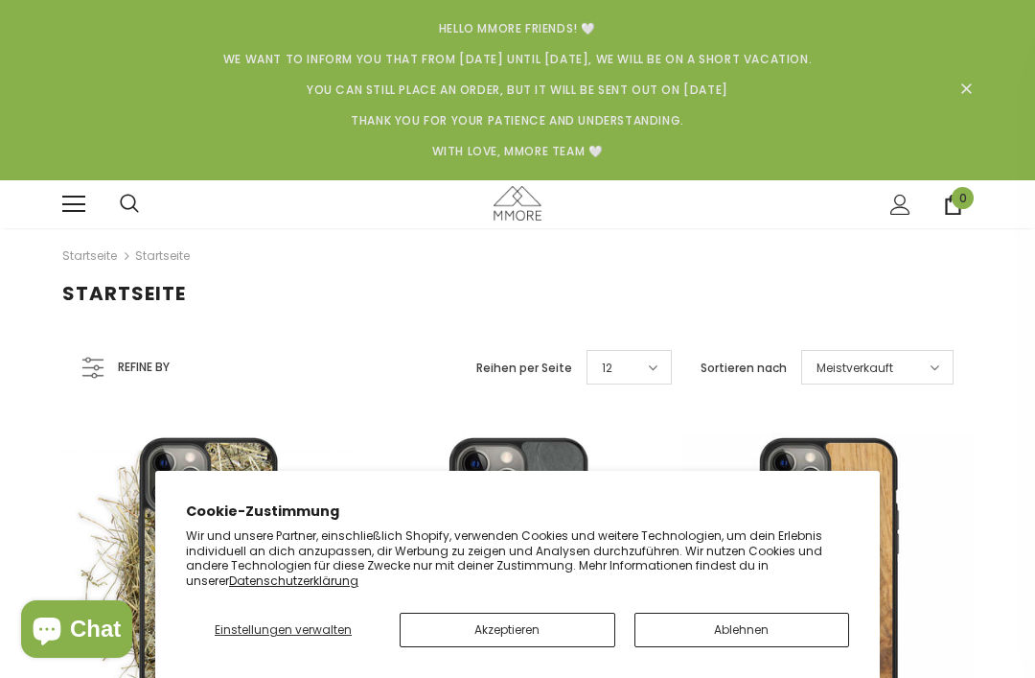
click at [91, 357] on icon at bounding box center [94, 366] width 26 height 23
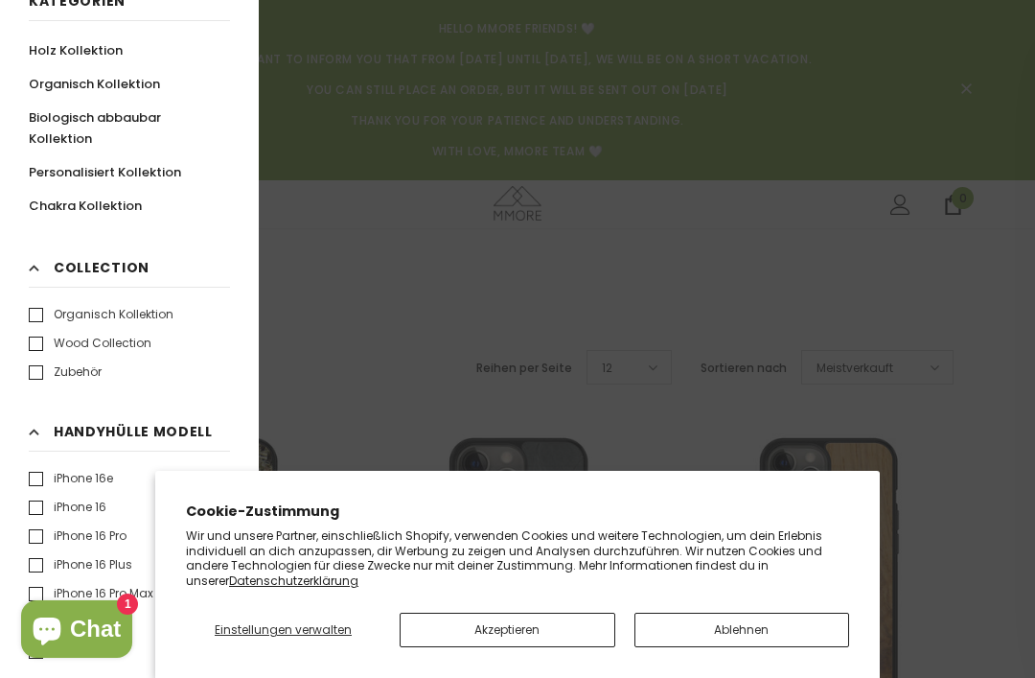
scroll to position [109, 0]
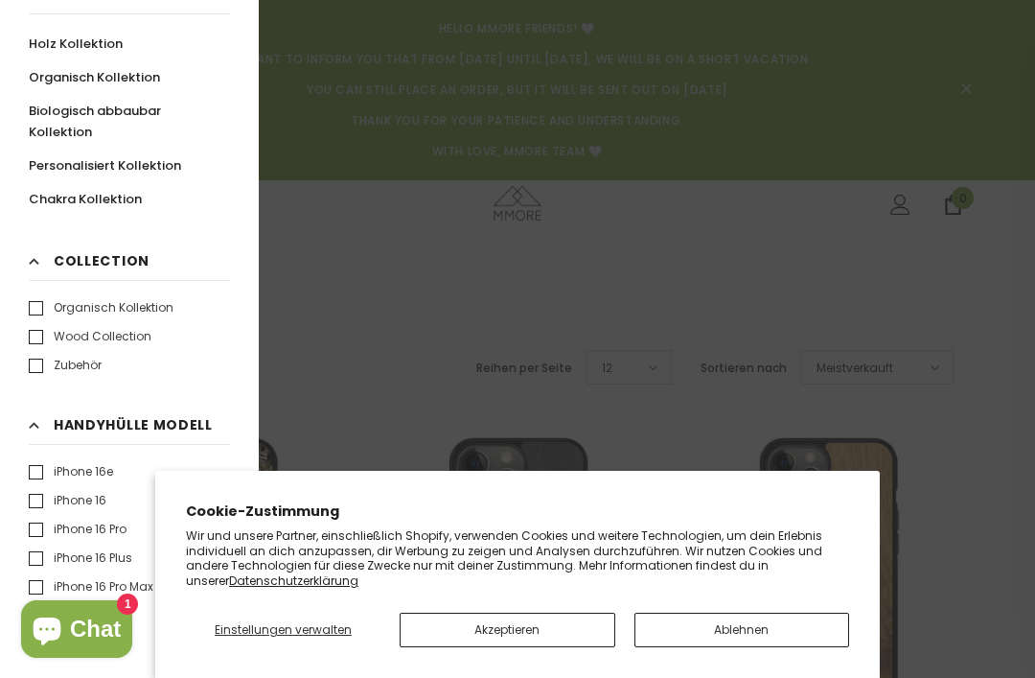
click at [34, 418] on h3 "Handyhülle Modell Klar" at bounding box center [129, 429] width 201 height 31
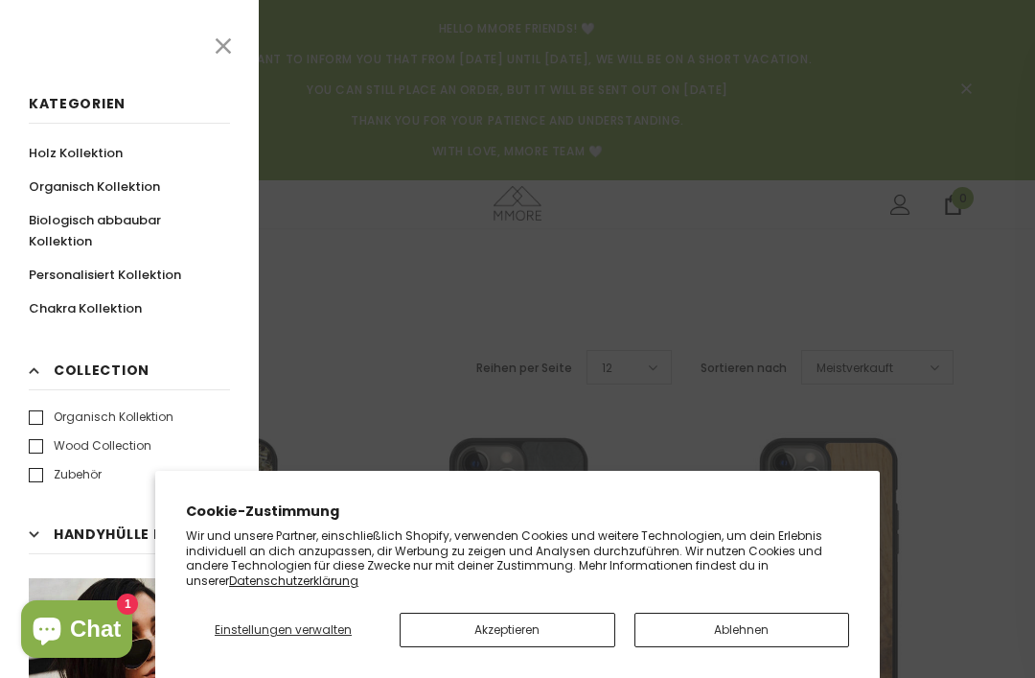
scroll to position [0, 0]
click at [727, 632] on button "Ablehnen" at bounding box center [742, 629] width 216 height 35
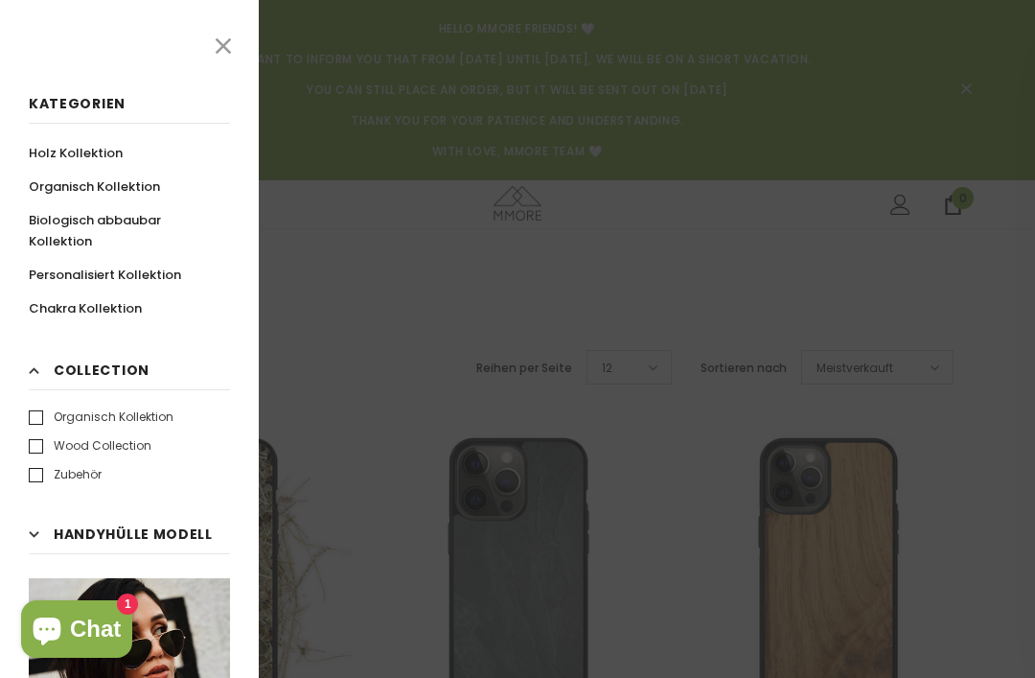
click at [924, 426] on div at bounding box center [517, 339] width 1035 height 678
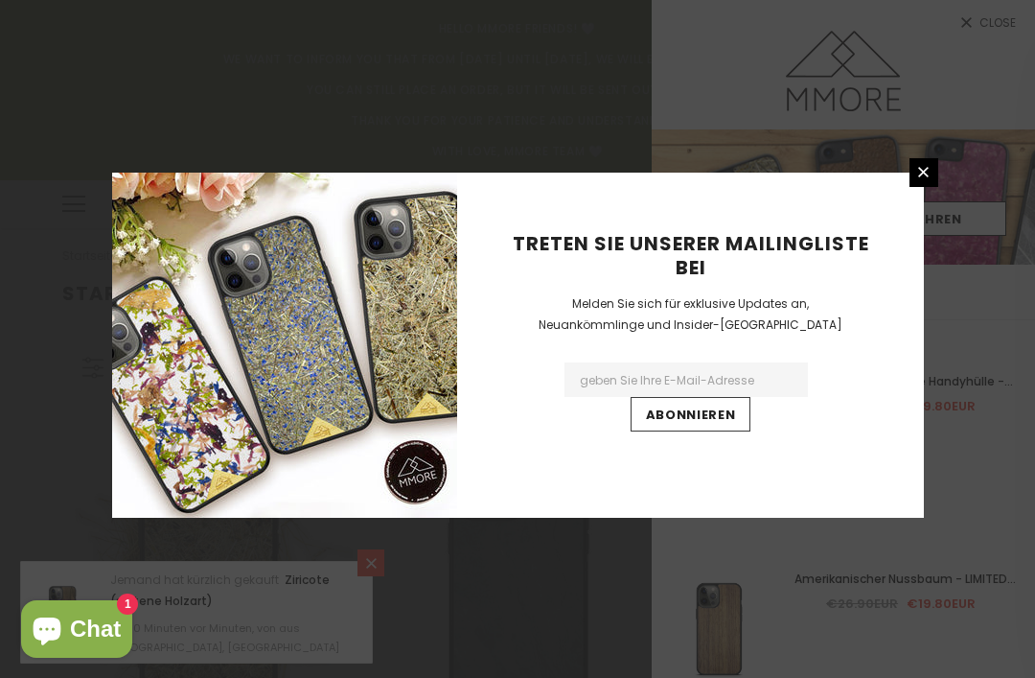
click at [910, 187] on link at bounding box center [924, 172] width 29 height 29
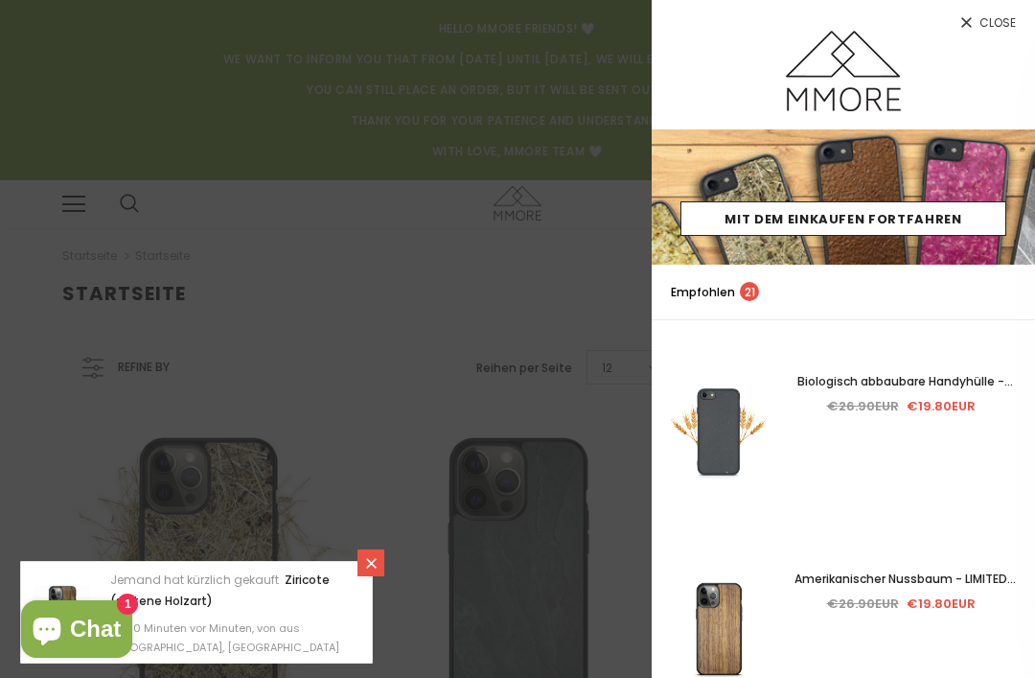
click at [1006, 17] on span "Close" at bounding box center [997, 23] width 36 height 12
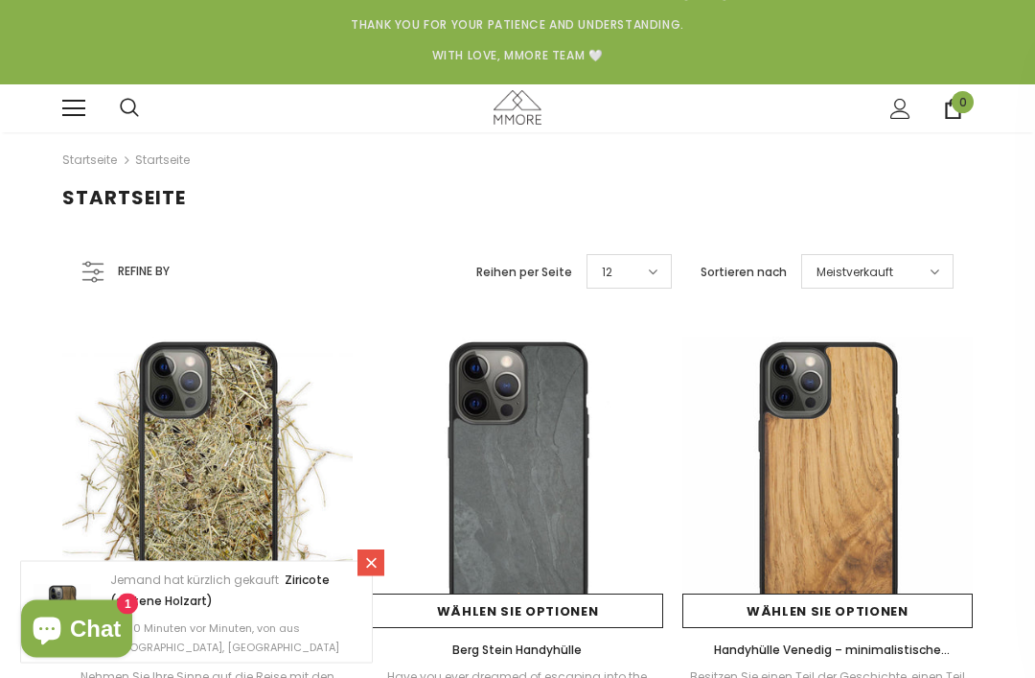
click at [376, 571] on icon at bounding box center [371, 563] width 16 height 16
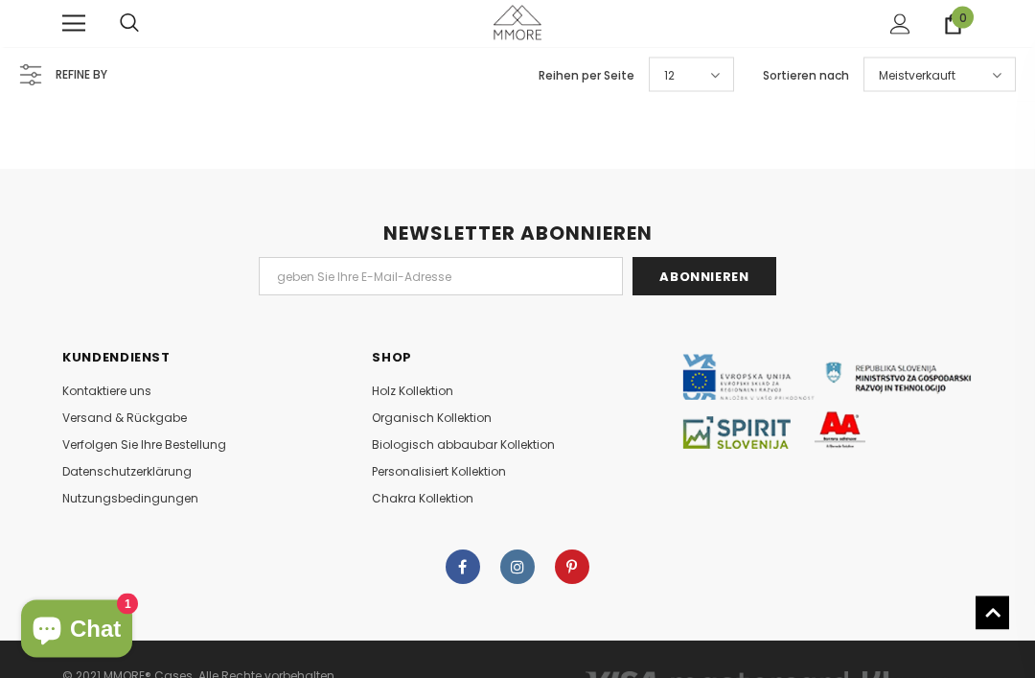
scroll to position [2201, 0]
click at [103, 404] on link "Versand & Rückgabe" at bounding box center [124, 417] width 125 height 27
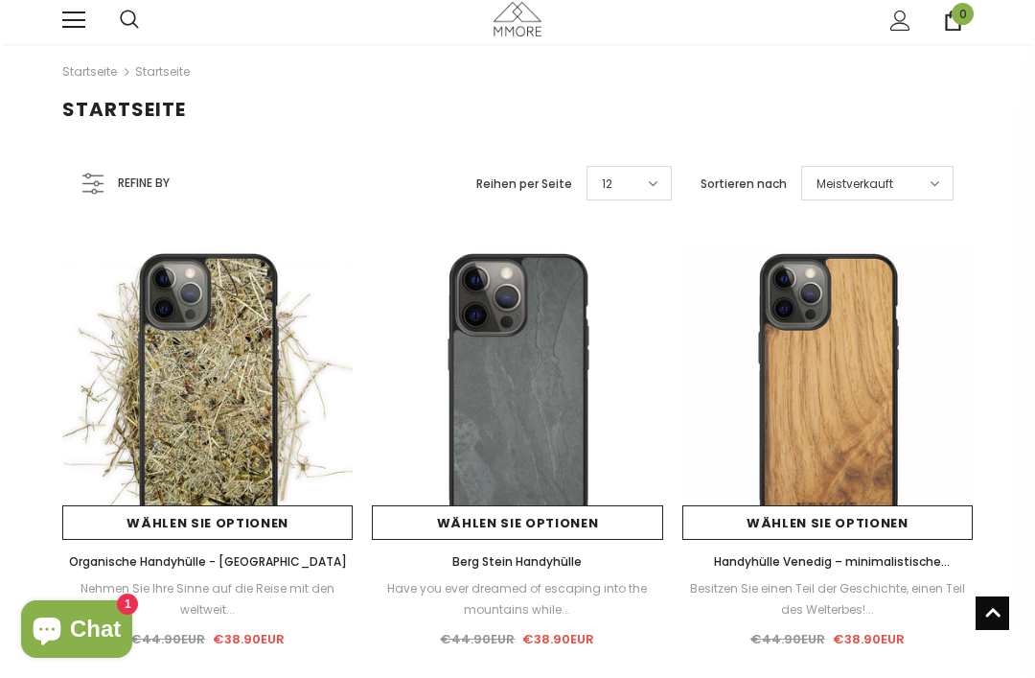
scroll to position [0, 0]
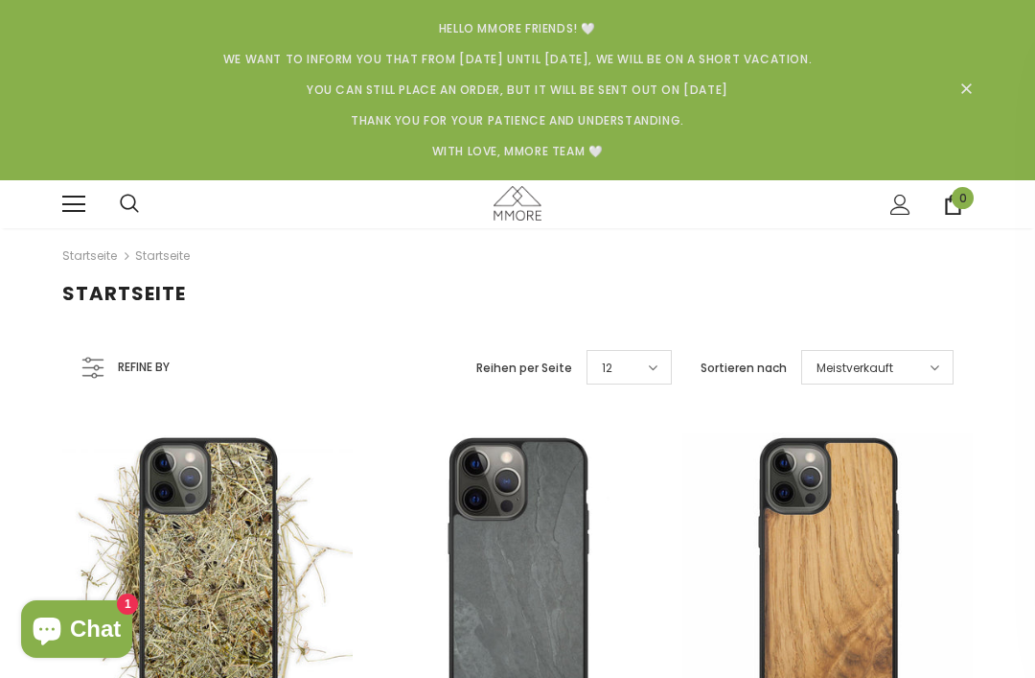
click at [933, 365] on icon at bounding box center [935, 366] width 10 height 15
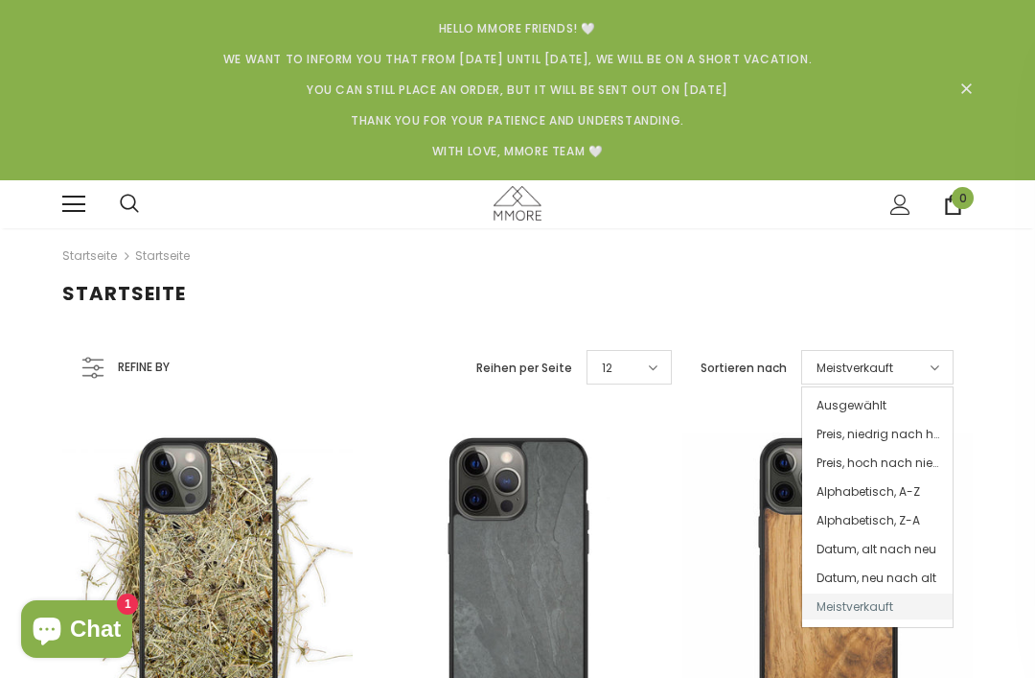
click at [910, 428] on span "Preis, niedrig nach hoch" at bounding box center [877, 434] width 150 height 26
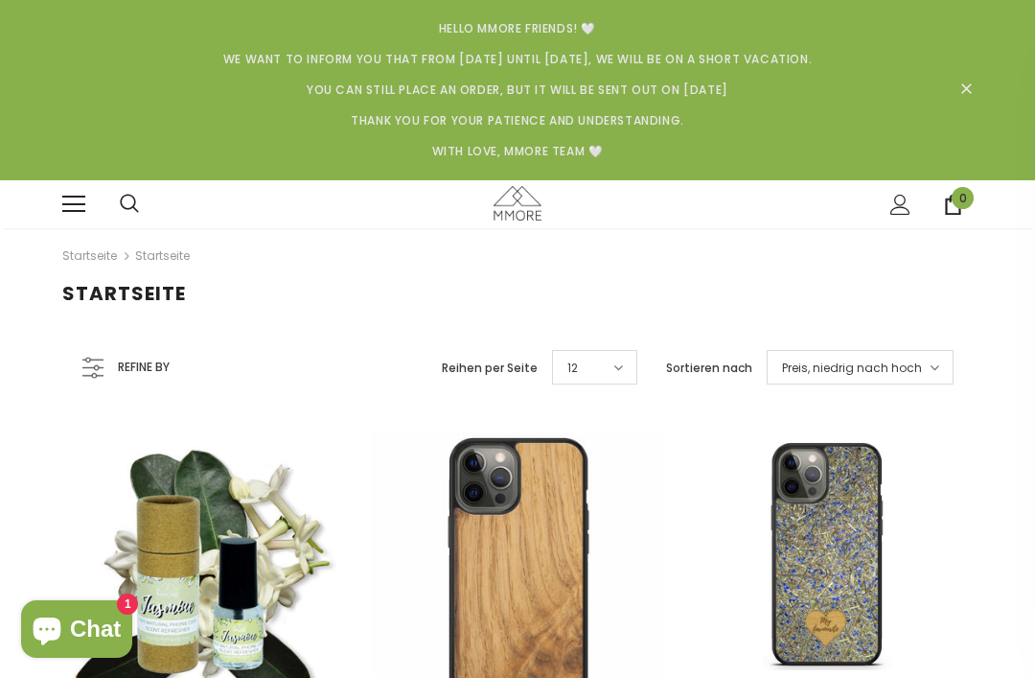
click at [87, 364] on icon at bounding box center [94, 366] width 26 height 23
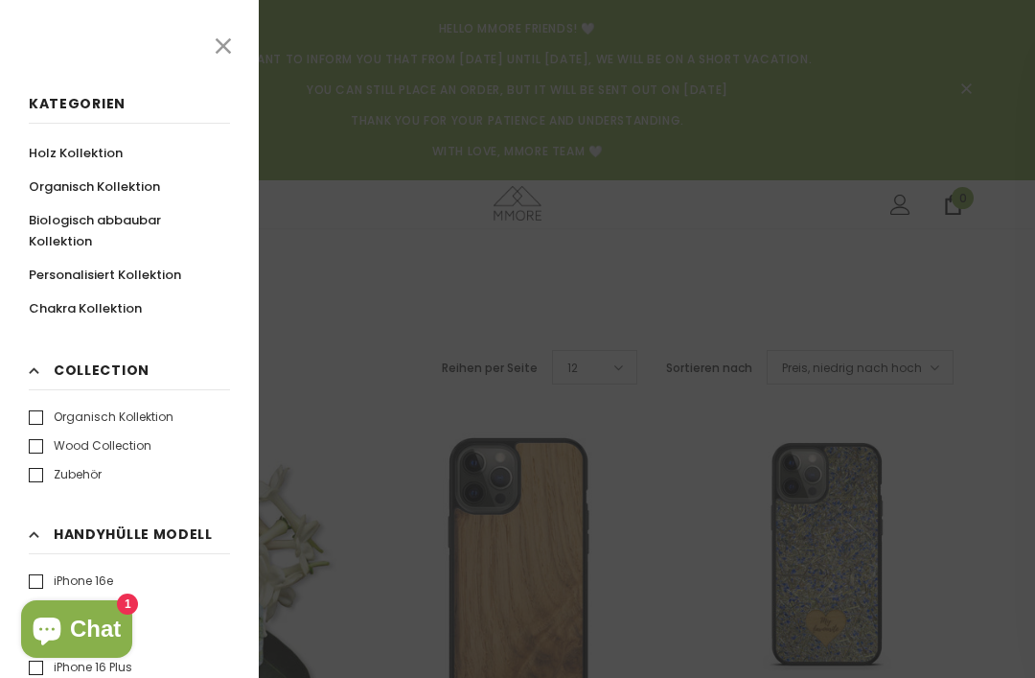
click at [235, 36] on icon at bounding box center [223, 46] width 25 height 25
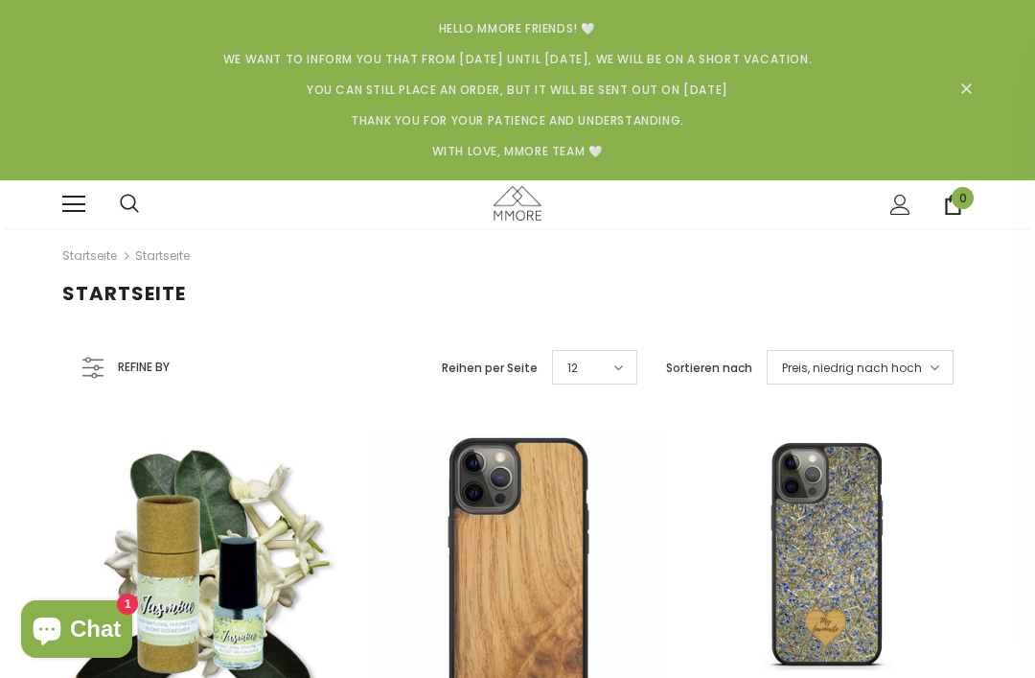
click at [70, 209] on link at bounding box center [73, 204] width 23 height 23
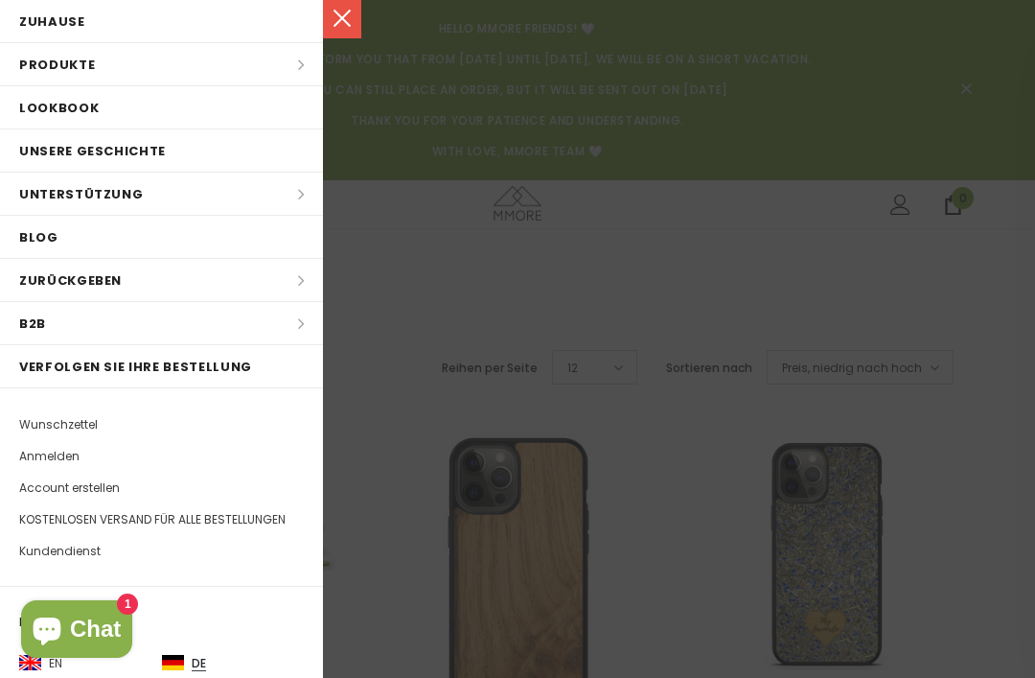
click at [290, 78] on li "Produkte Produkte Alle Produkte Alle Kollektion BUNDLES Organisch Kollektion Ho…" at bounding box center [161, 64] width 323 height 43
click at [436, 263] on div at bounding box center [517, 339] width 1035 height 678
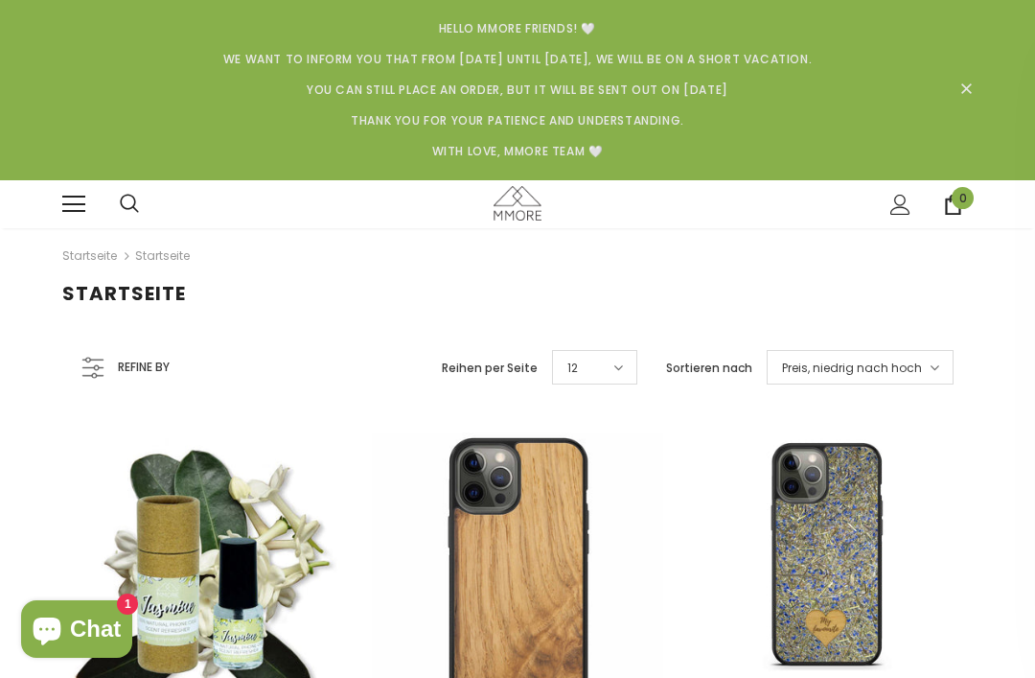
click at [539, 191] on img at bounding box center [518, 203] width 48 height 34
click at [524, 203] on img at bounding box center [518, 203] width 48 height 34
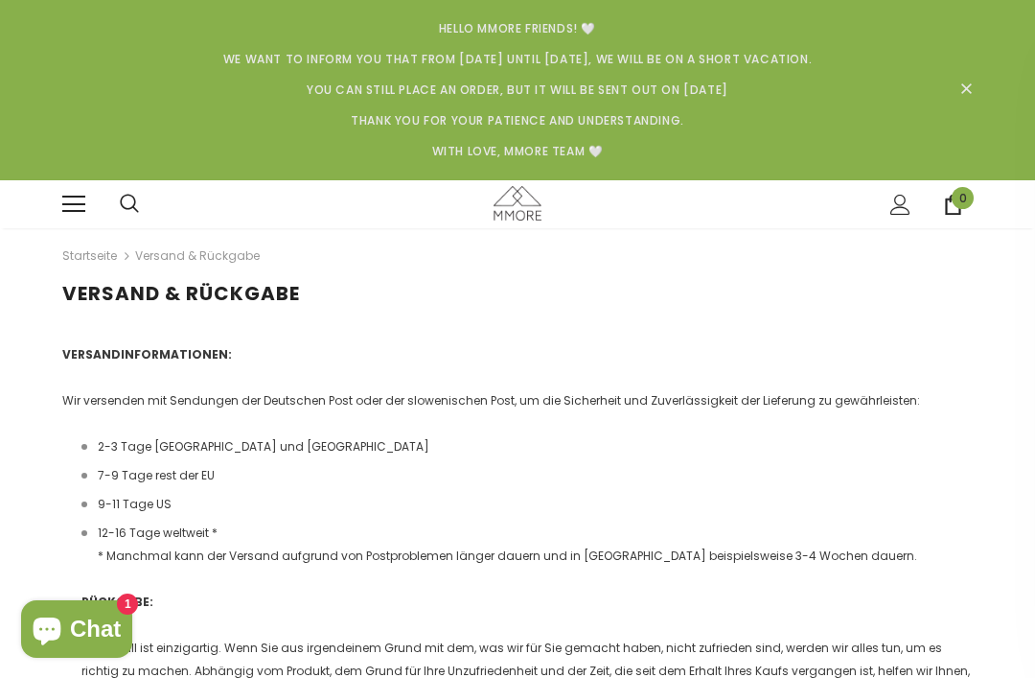
click at [63, 197] on span at bounding box center [73, 197] width 23 height 2
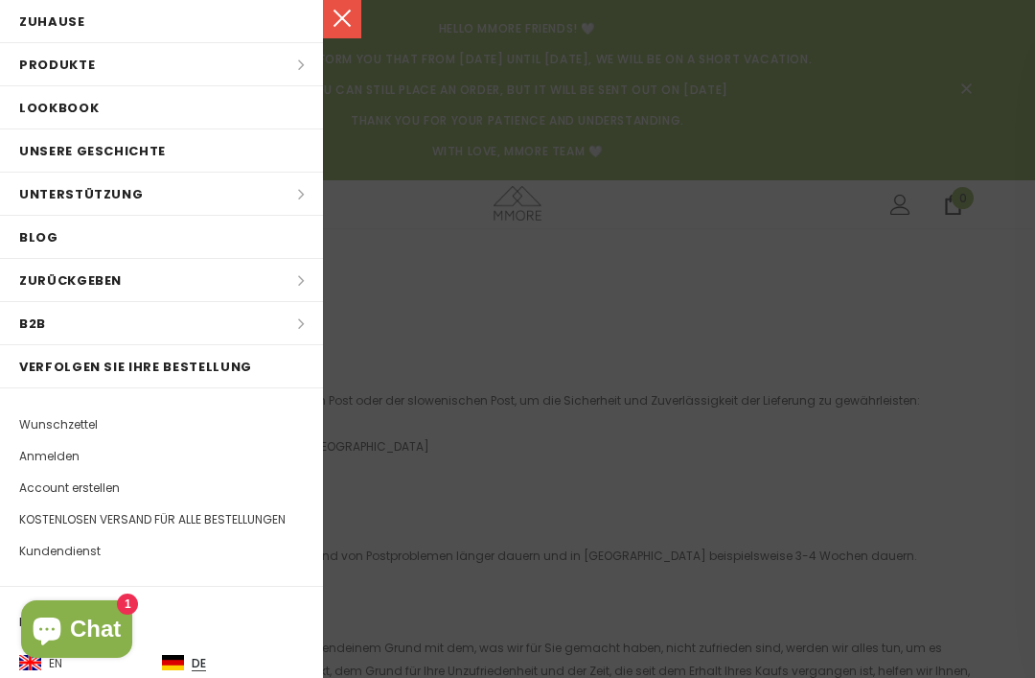
click at [35, 57] on li "Produkte Produkte Alle Produkte Alle Kollektion BUNDLES Organisch Kollektion Ho…" at bounding box center [161, 64] width 323 height 43
click at [303, 58] on li "Produkte Produkte Alle Produkte Alle Kollektion BUNDLES Organisch Kollektion Ho…" at bounding box center [161, 64] width 323 height 43
click at [346, 33] on link at bounding box center [342, 19] width 38 height 38
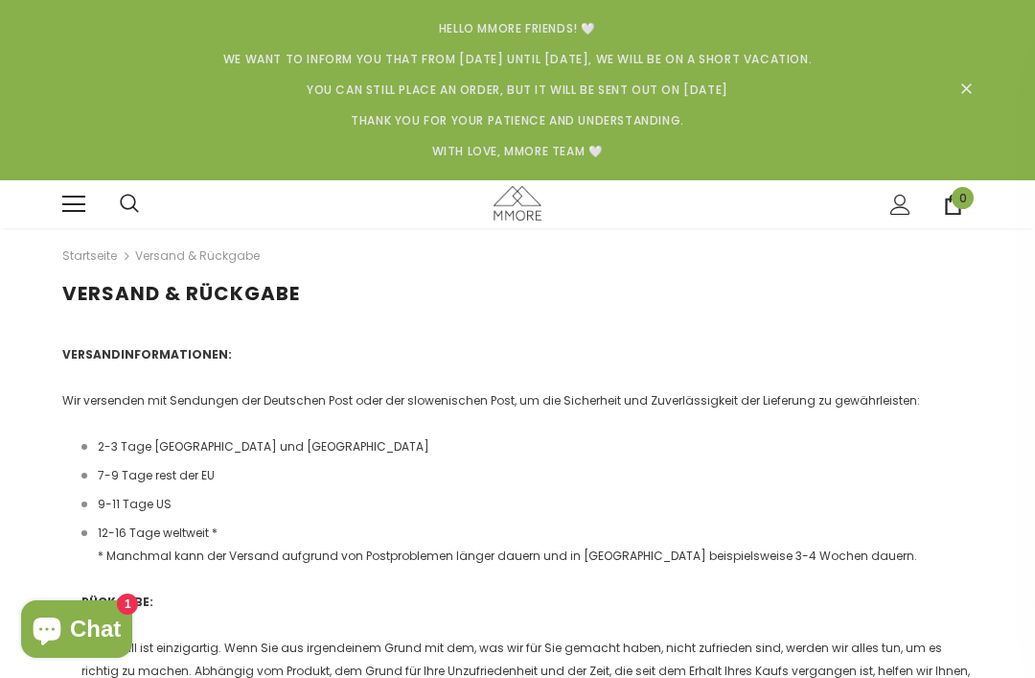
click at [81, 196] on span at bounding box center [73, 197] width 23 height 2
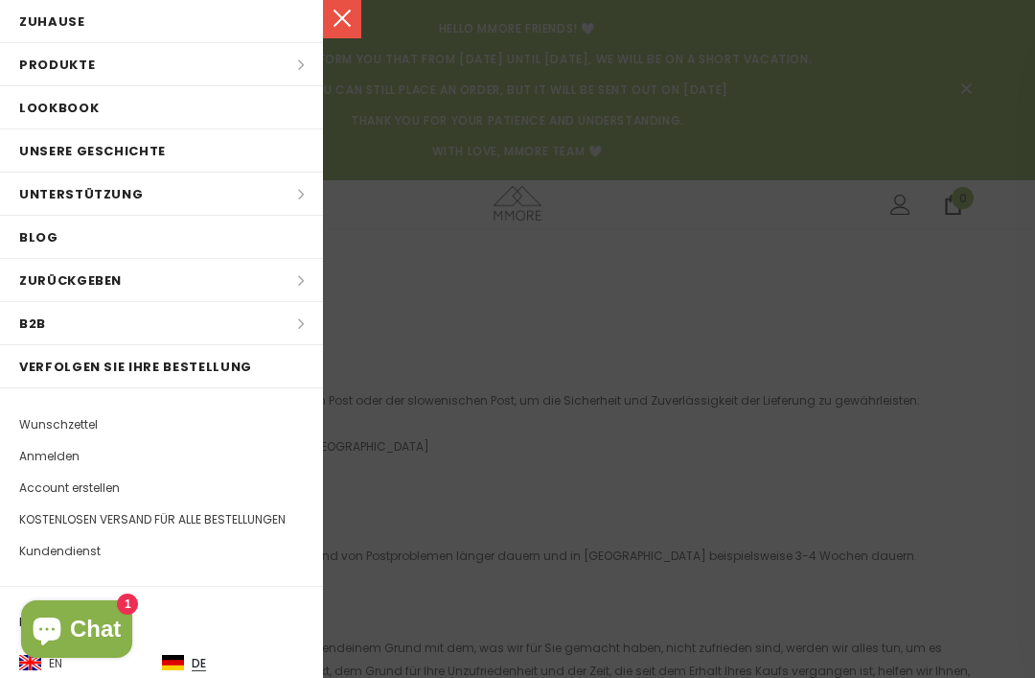
click at [205, 62] on li "Produkte Produkte Alle Produkte Alle Kollektion BUNDLES Organisch Kollektion Ho…" at bounding box center [161, 64] width 323 height 43
click at [64, 75] on li "Produkte Produkte Alle Produkte Alle Kollektion BUNDLES Organisch Kollektion Ho…" at bounding box center [161, 64] width 323 height 43
click at [519, 230] on div at bounding box center [517, 339] width 1035 height 678
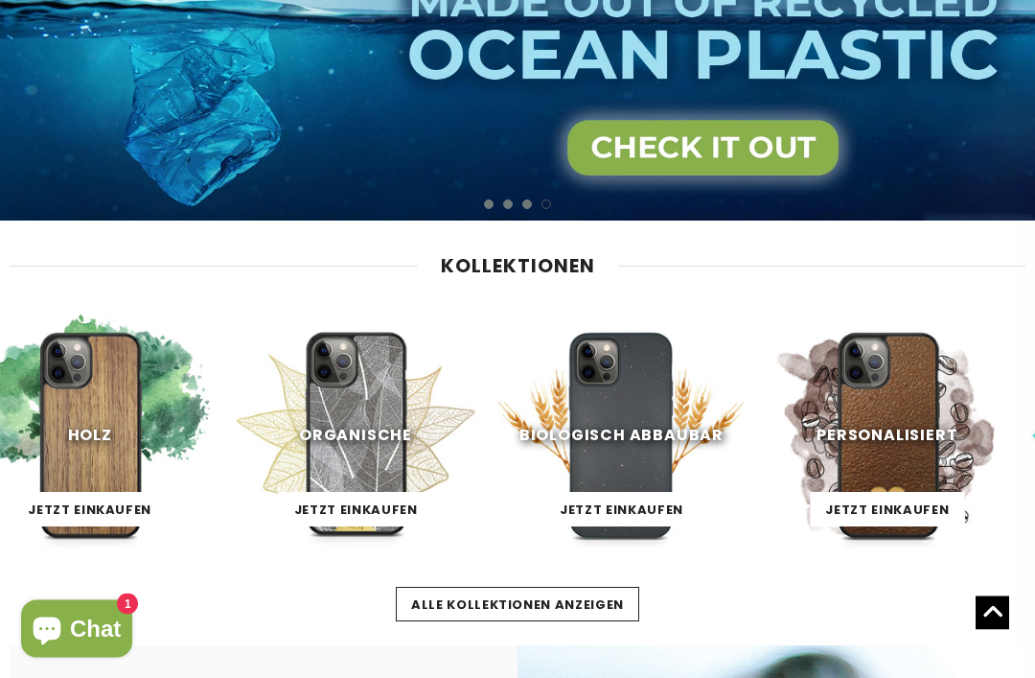
scroll to position [661, 0]
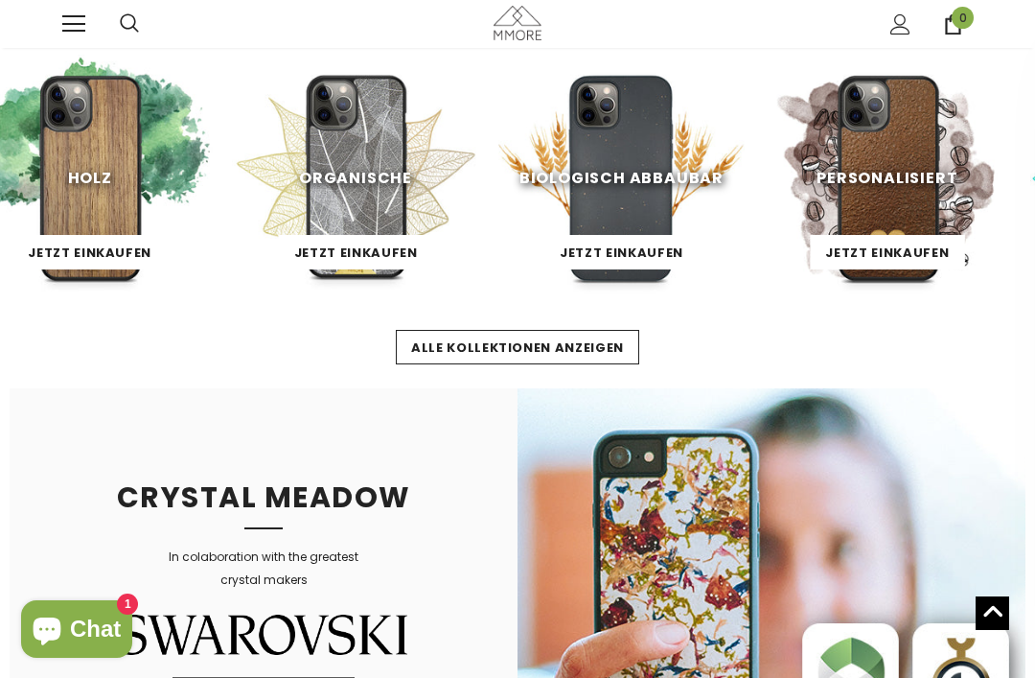
click at [63, 253] on span "Jetzt einkaufen" at bounding box center [90, 252] width 124 height 18
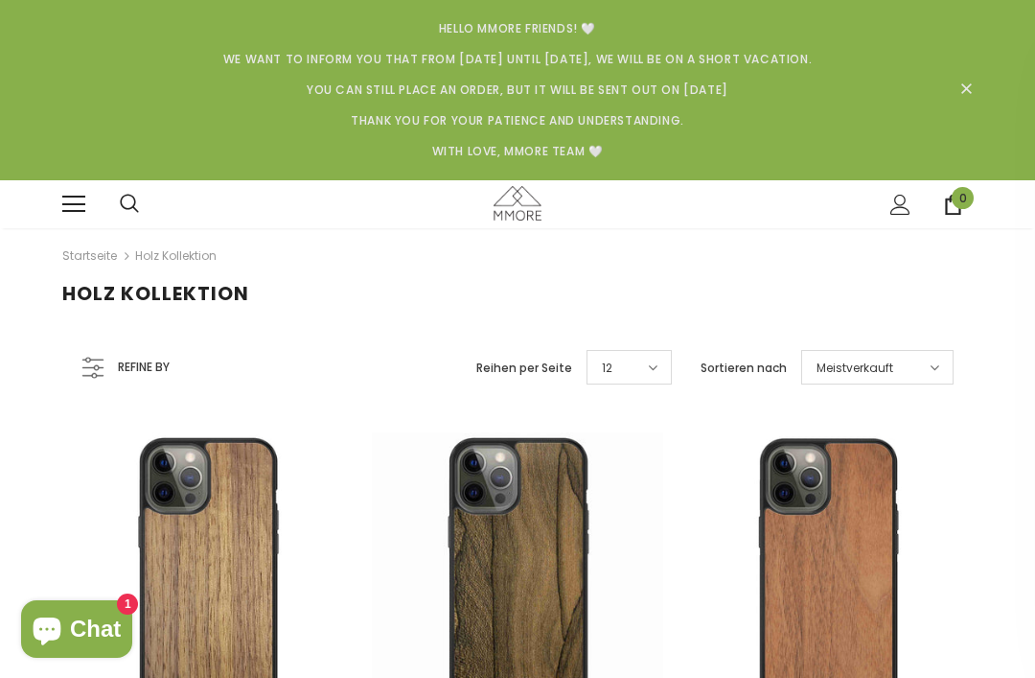
click at [890, 370] on span "Meistverkauft" at bounding box center [855, 367] width 77 height 19
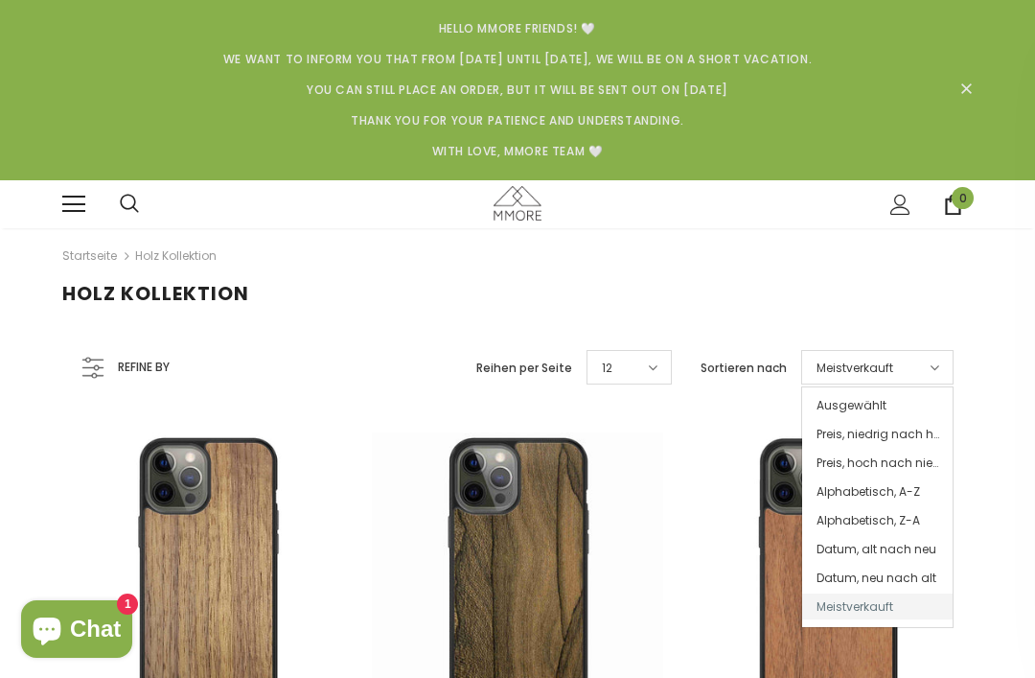
click at [895, 429] on span "Preis, niedrig nach hoch" at bounding box center [877, 434] width 150 height 26
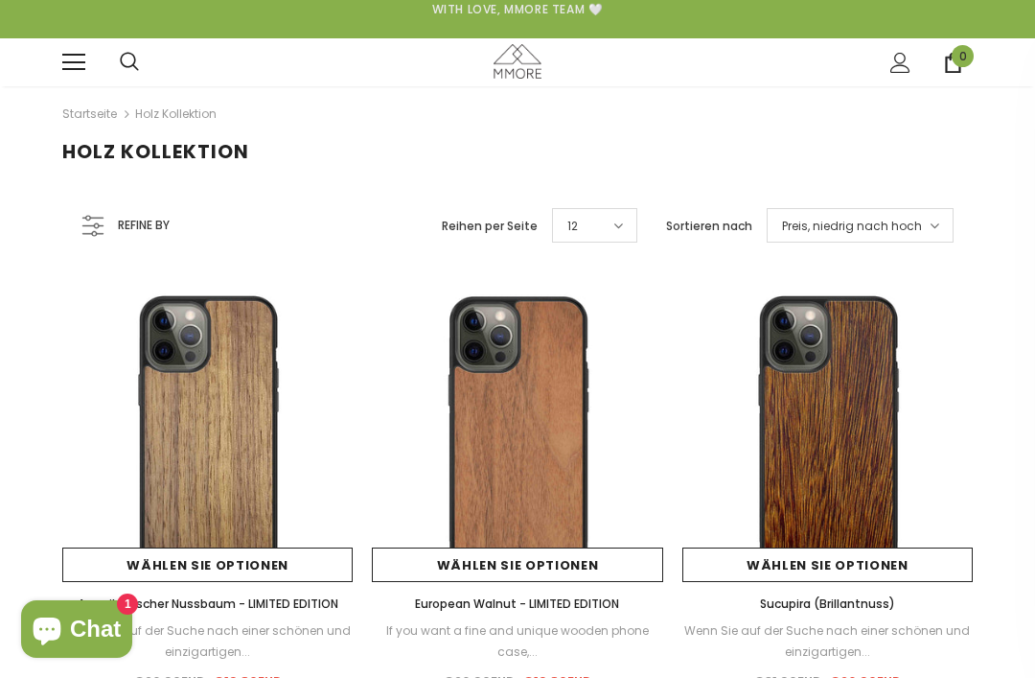
scroll to position [148, 0]
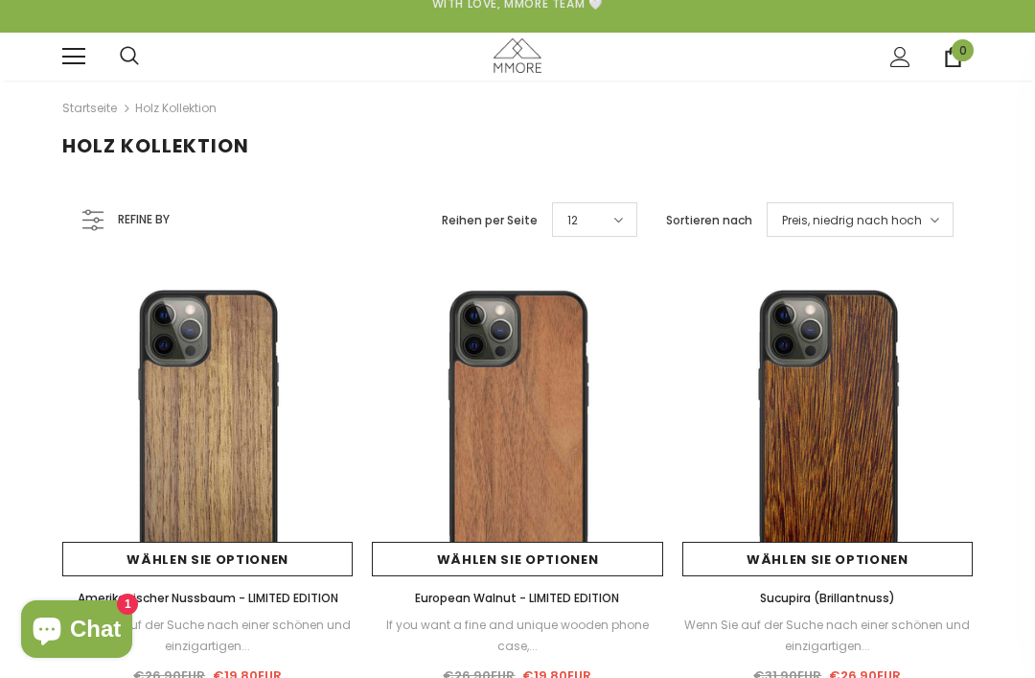
click at [197, 545] on link "Wählen Sie Optionen" at bounding box center [207, 558] width 290 height 35
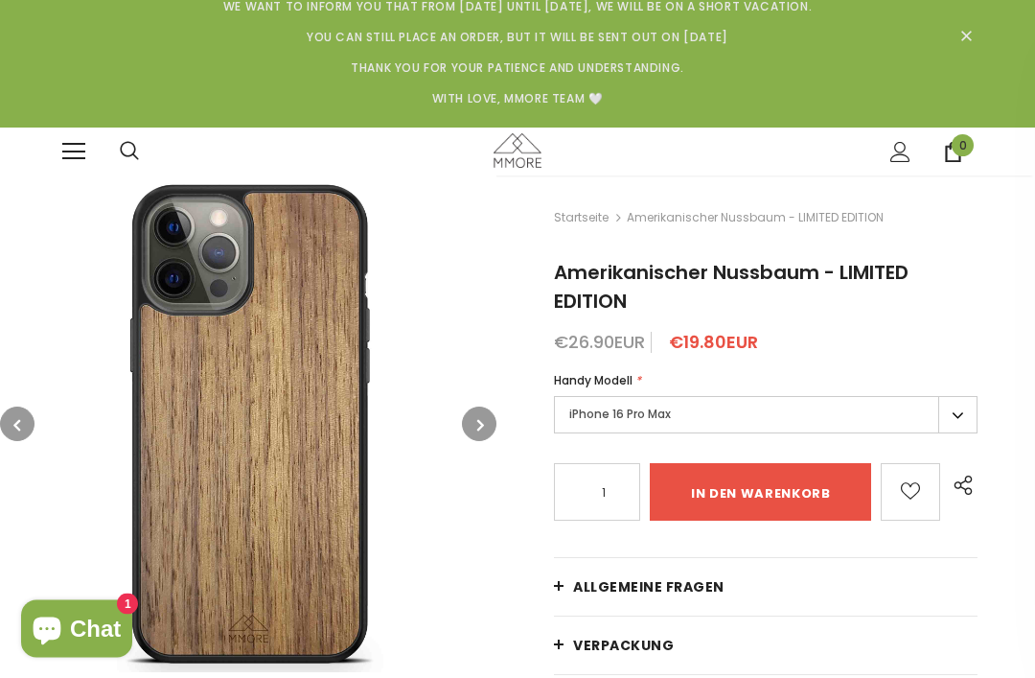
scroll to position [109, 0]
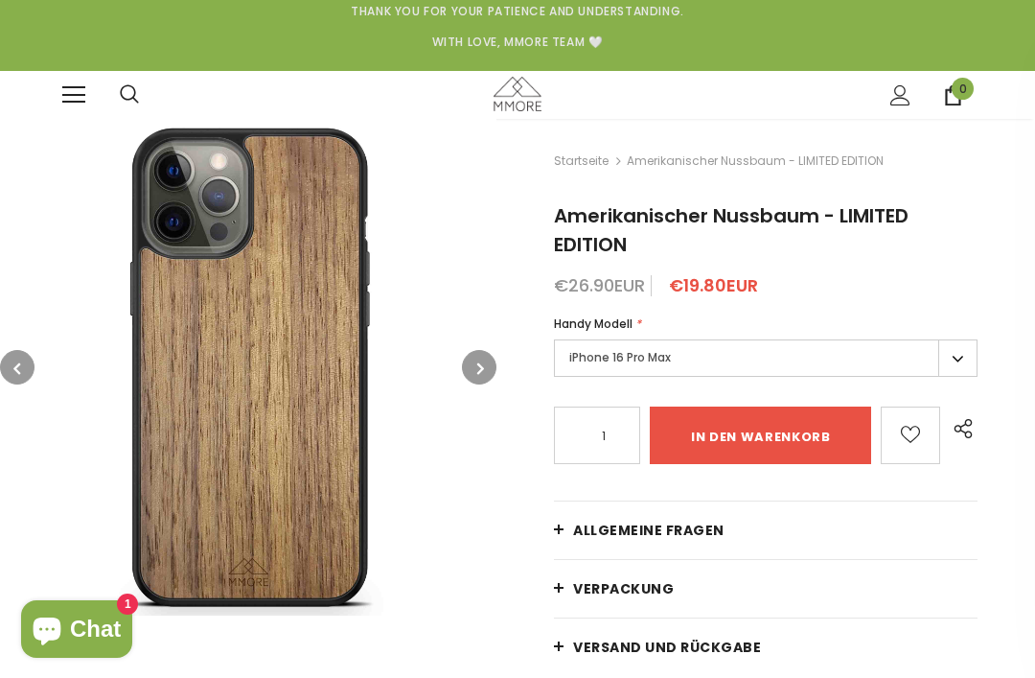
click at [967, 356] on label "iPhone 16 Pro Max" at bounding box center [766, 357] width 424 height 37
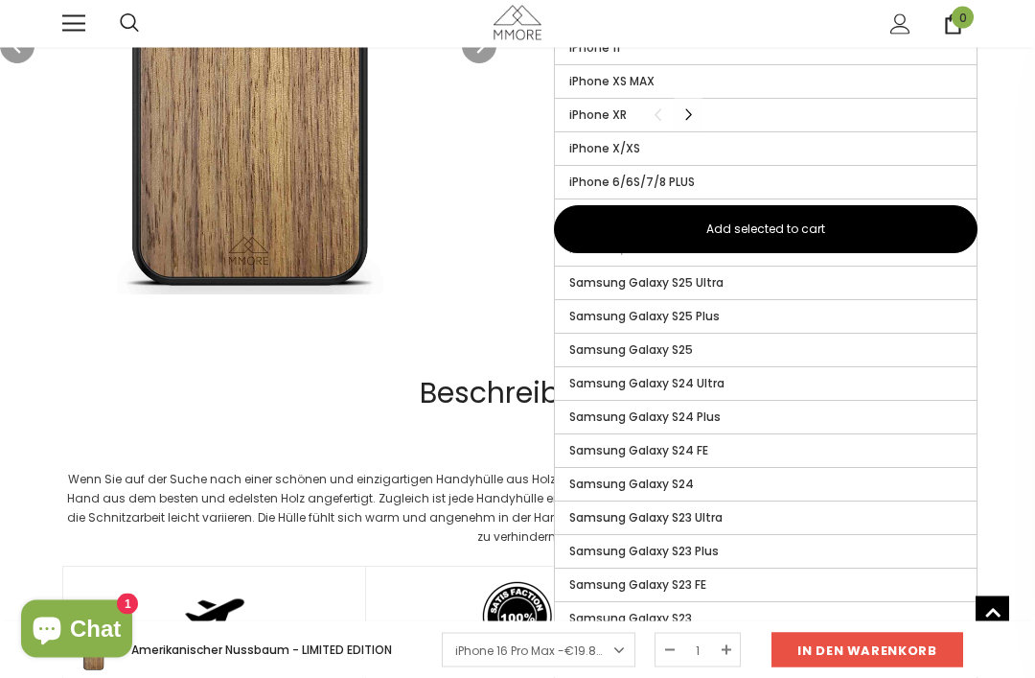
scroll to position [1263, 0]
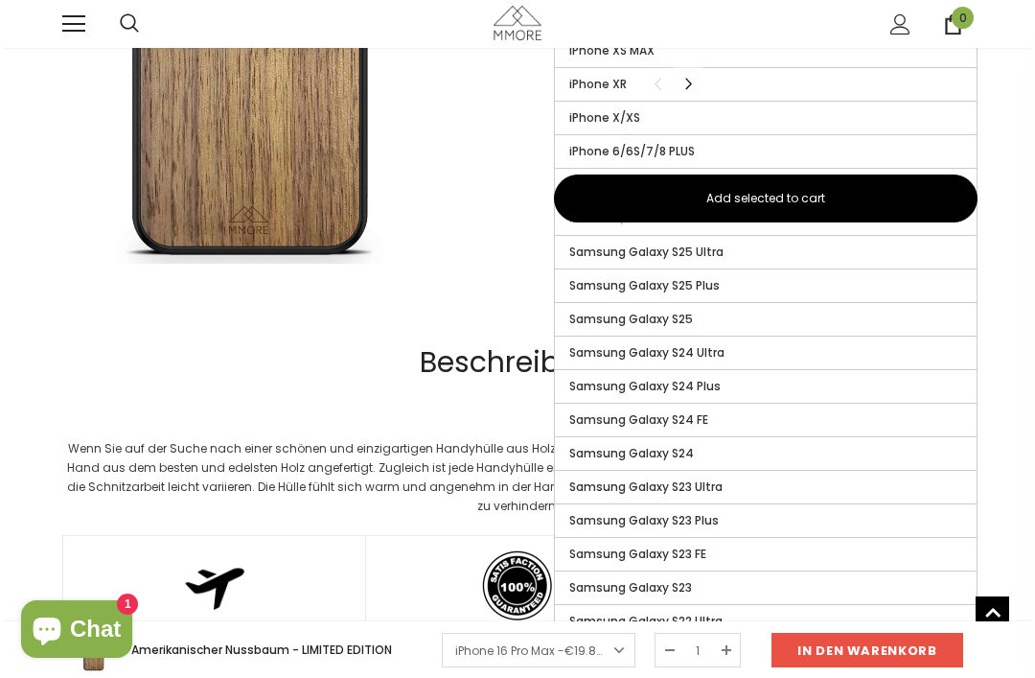
click at [857, 576] on label "Samsung Galaxy S23" at bounding box center [766, 587] width 422 height 33
click at [0, 0] on input "Samsung Galaxy S23" at bounding box center [0, 0] width 0 height 0
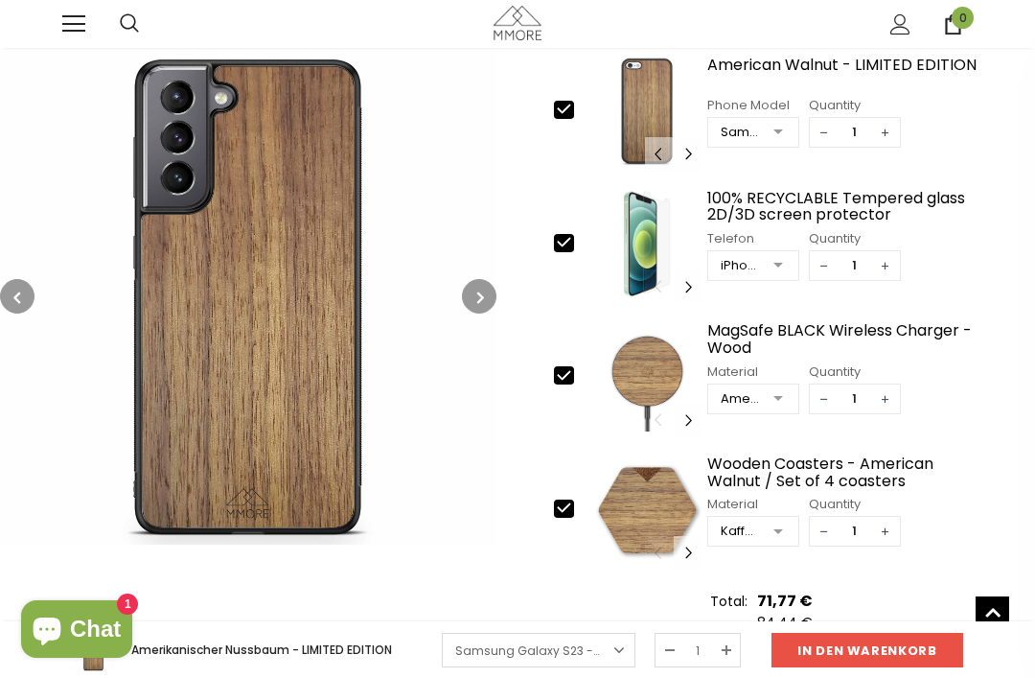
scroll to position [794, 0]
click at [565, 251] on icon at bounding box center [564, 243] width 20 height 20
type input "0"
click at [567, 515] on icon at bounding box center [564, 507] width 20 height 20
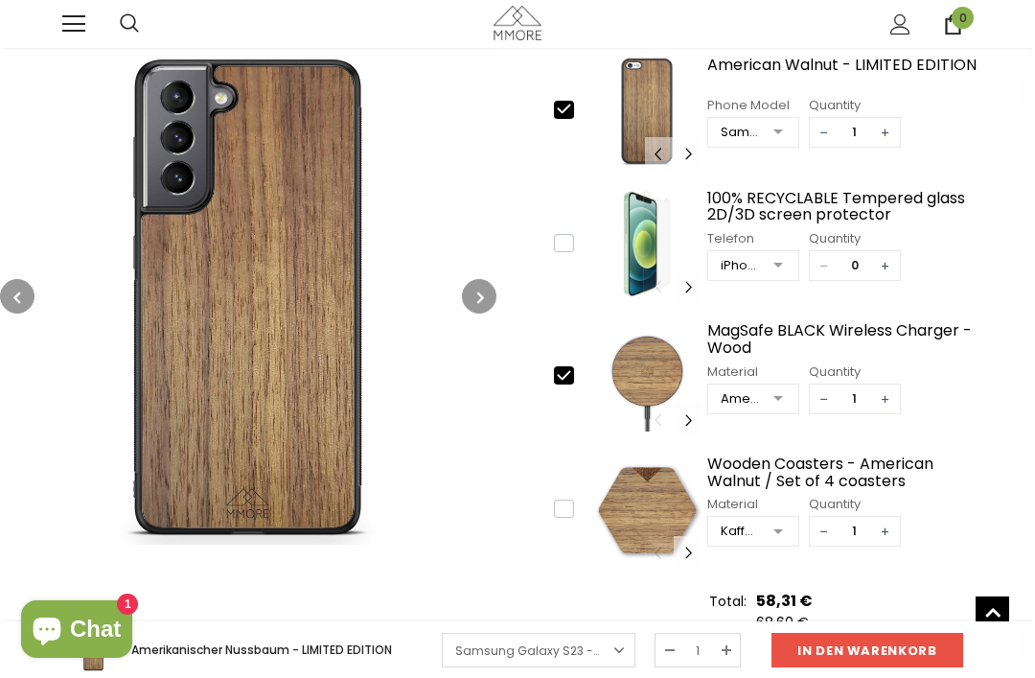
type input "0"
click at [570, 379] on icon at bounding box center [564, 375] width 20 height 20
type input "0"
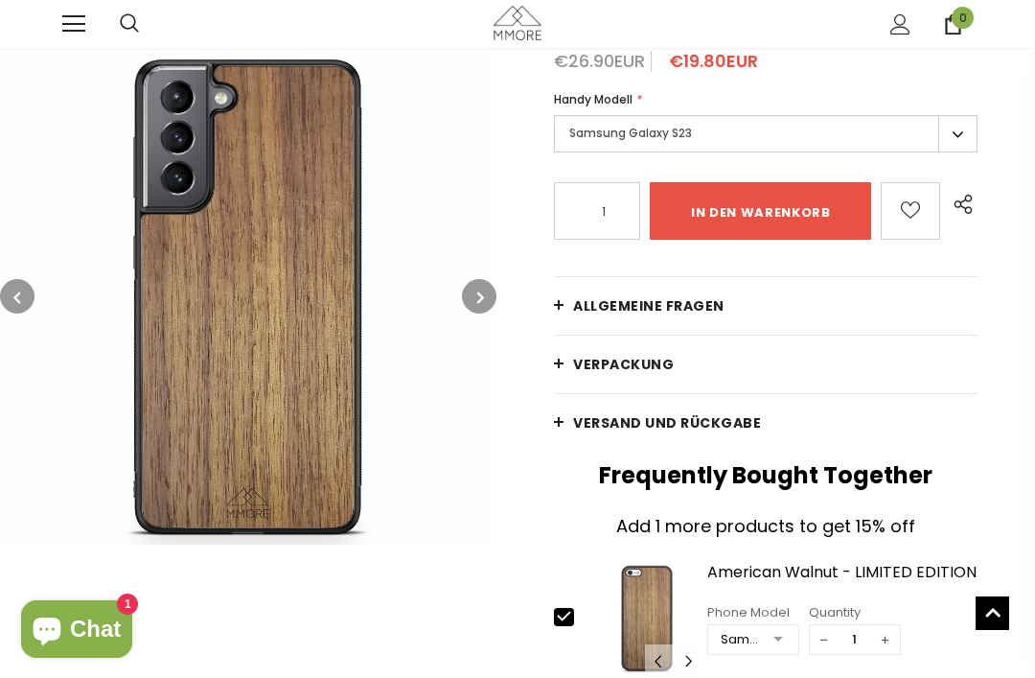
scroll to position [333, 0]
click at [707, 316] on link "Allgemeine Fragen" at bounding box center [766, 307] width 424 height 58
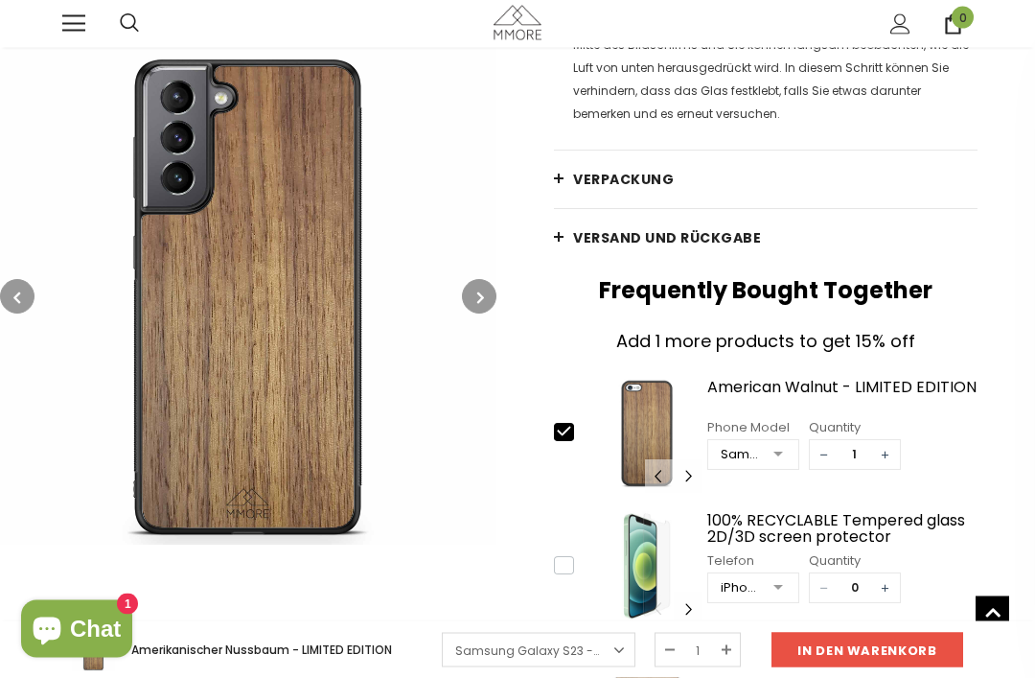
scroll to position [3348, 0]
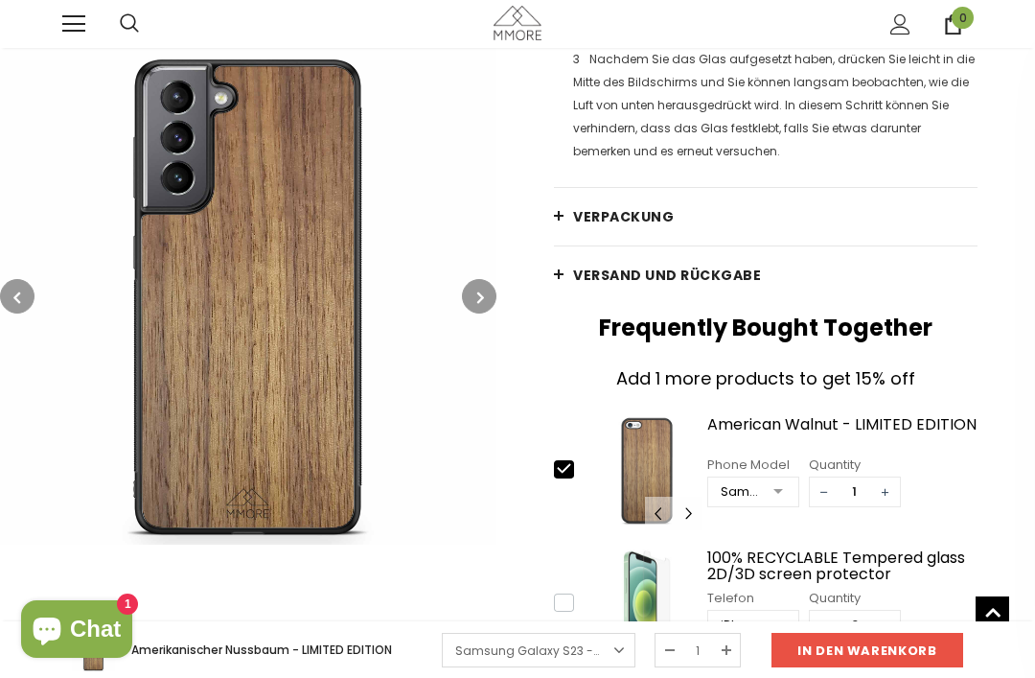
click at [814, 219] on link "Verpackung" at bounding box center [766, 217] width 424 height 58
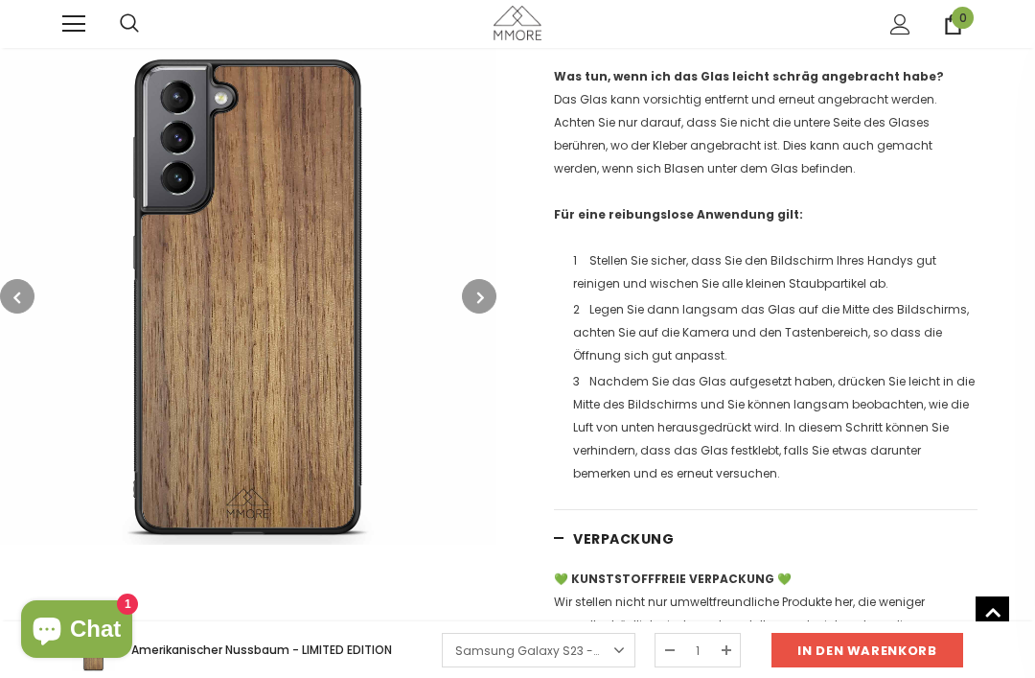
scroll to position [3011, 0]
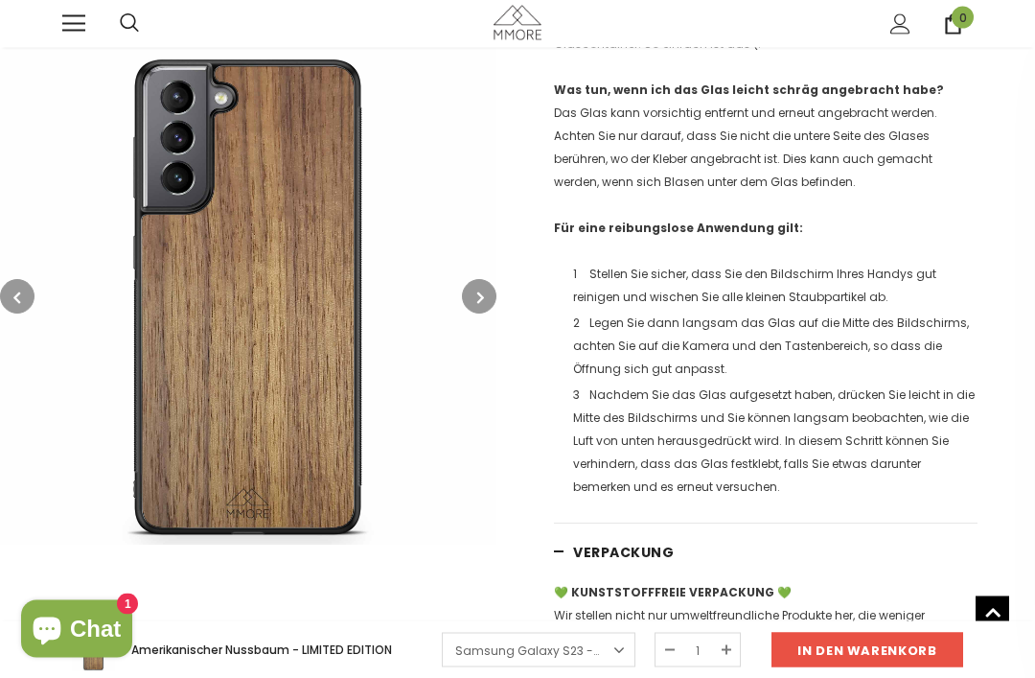
click at [842, 643] on input "in den warenkorb" at bounding box center [868, 650] width 192 height 35
click at [835, 646] on div at bounding box center [517, 339] width 1035 height 678
click at [819, 641] on input "in den warenkorb" at bounding box center [868, 650] width 192 height 35
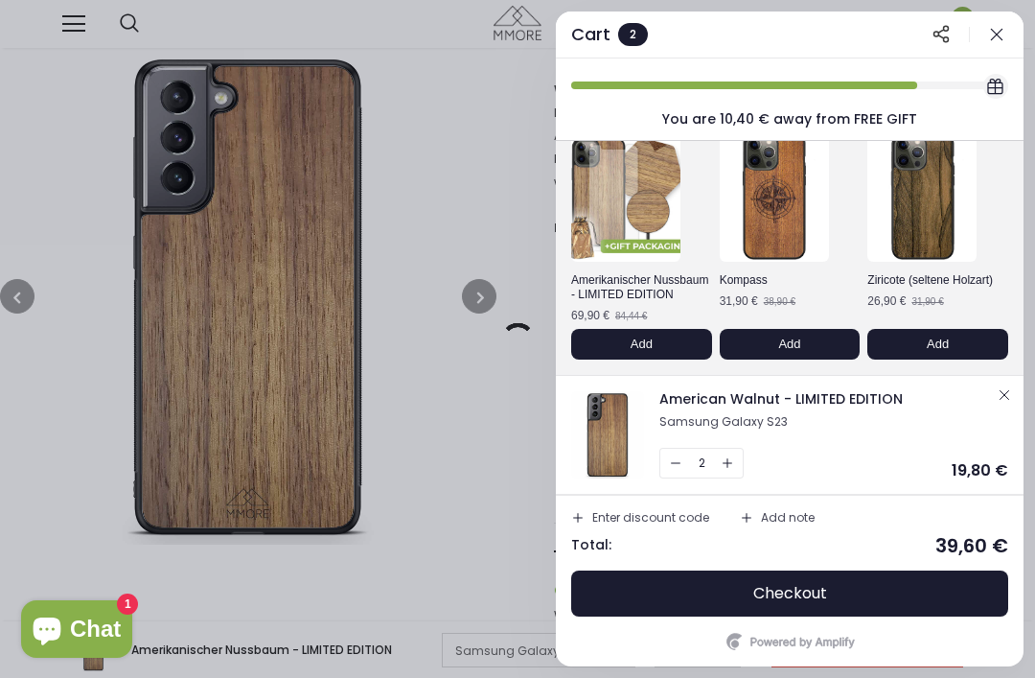
scroll to position [91, 0]
click at [672, 455] on button "button" at bounding box center [675, 463] width 31 height 29
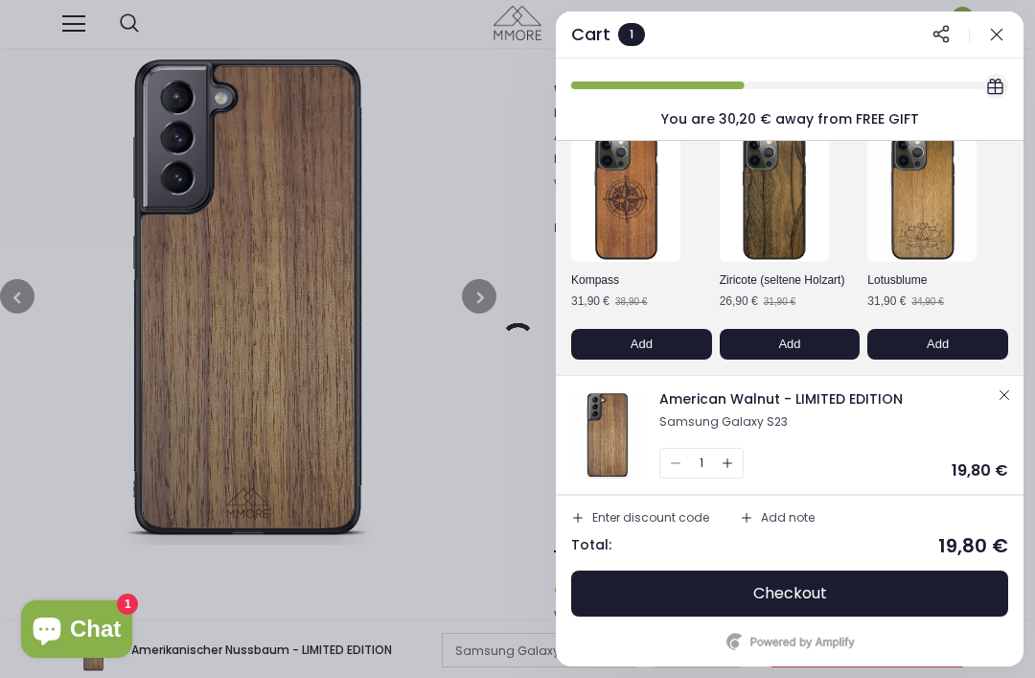
click at [816, 584] on span "Checkout" at bounding box center [790, 593] width 74 height 19
